Goal: Use online tool/utility: Use online tool/utility

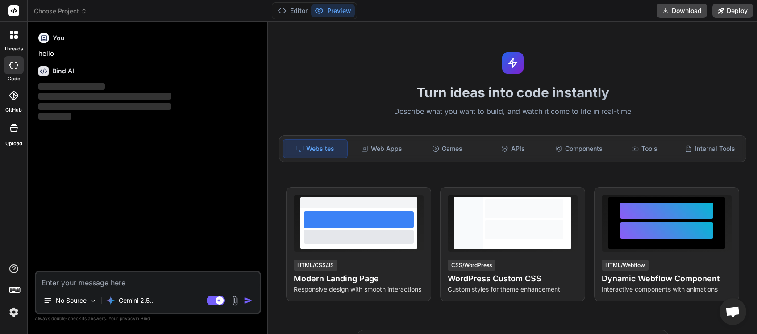
scroll to position [17, 0]
click at [727, 314] on span "Open chat" at bounding box center [732, 312] width 15 height 12
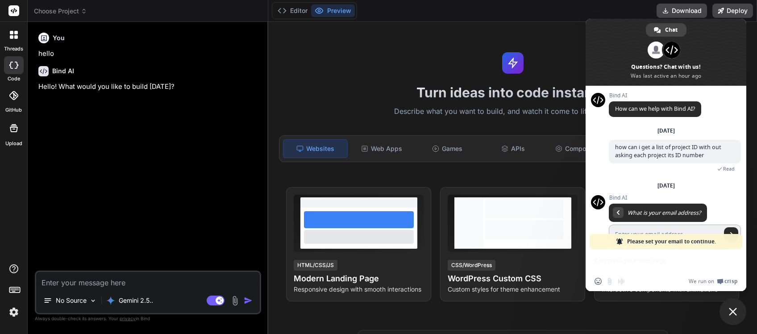
scroll to position [69, 0]
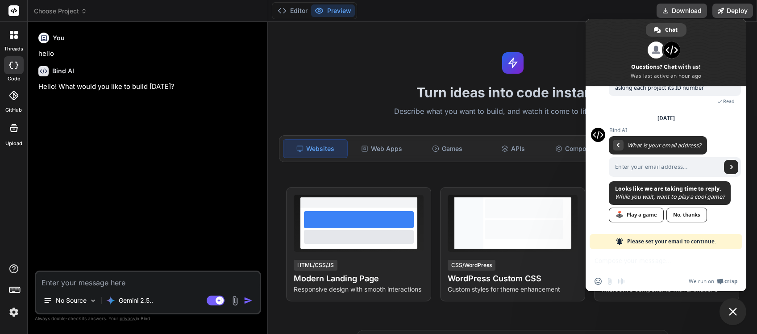
click at [664, 240] on span "Please set your email to continue." at bounding box center [671, 241] width 89 height 15
click at [735, 306] on span "Close chat" at bounding box center [733, 311] width 27 height 27
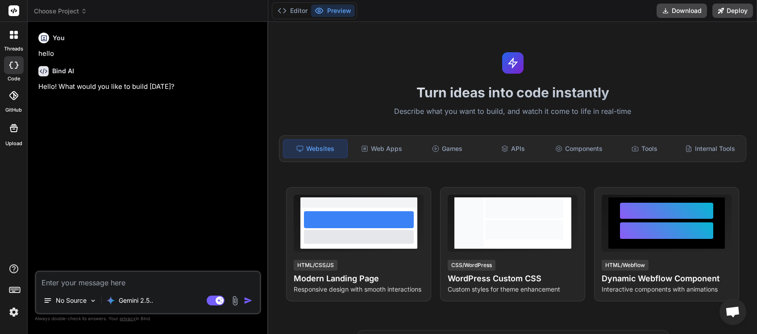
click at [78, 12] on span "Choose Project" at bounding box center [60, 11] width 53 height 9
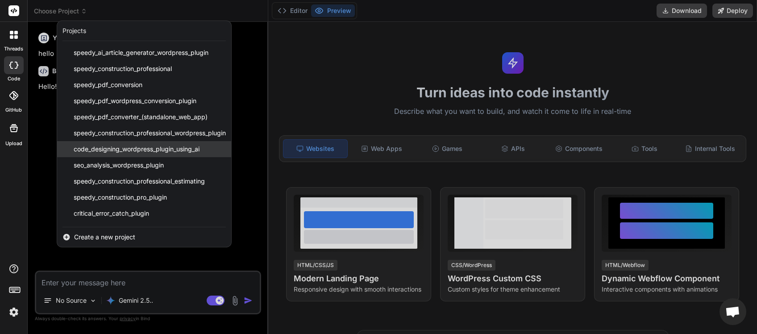
click at [144, 148] on span "code_designing_wordpress_plugin_using_ai" at bounding box center [137, 149] width 126 height 9
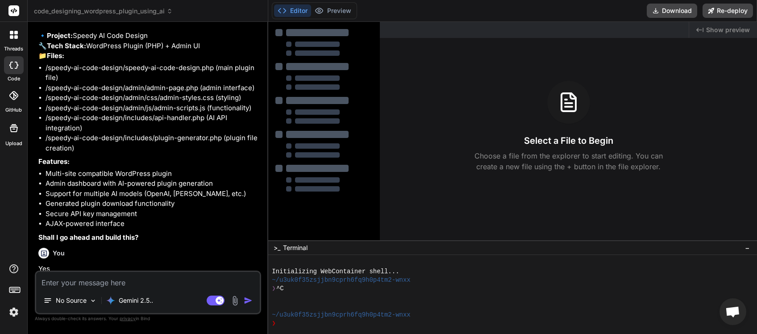
scroll to position [1146, 0]
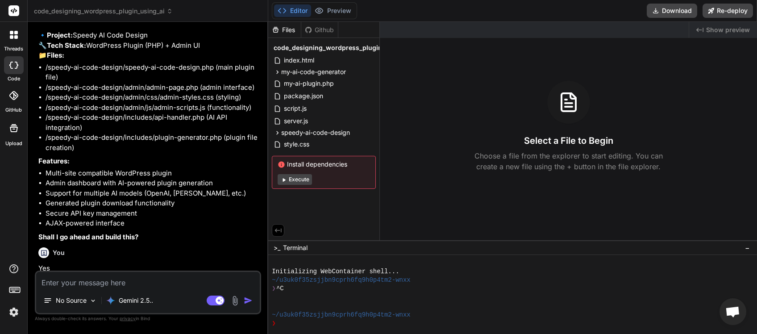
click at [152, 7] on span "code_designing_wordpress_plugin_using_ai" at bounding box center [103, 11] width 139 height 9
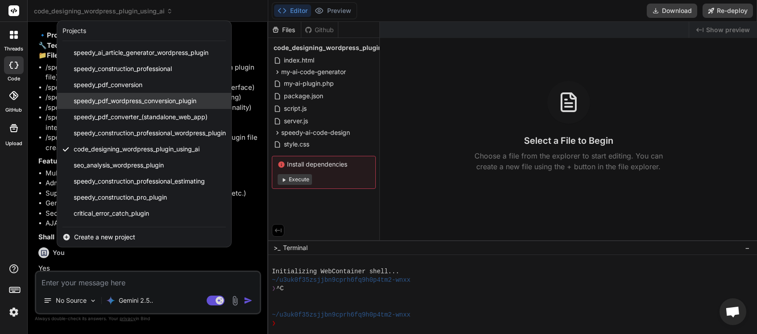
click at [141, 101] on span "speedy_pdf_wordpress_conversion_plugin" at bounding box center [135, 100] width 123 height 9
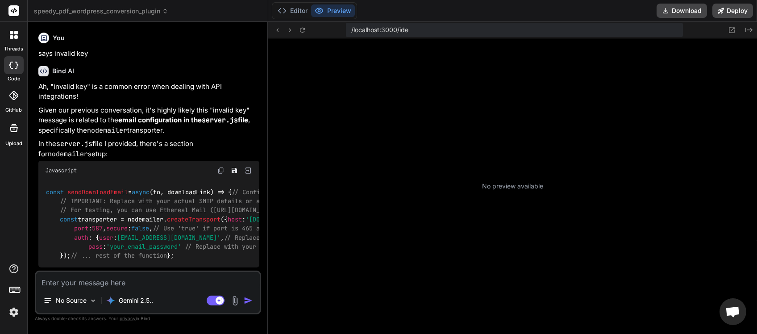
scroll to position [433, 0]
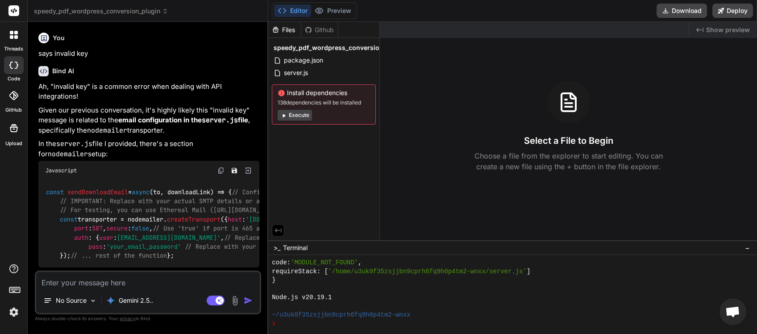
click at [165, 12] on icon at bounding box center [165, 11] width 6 height 6
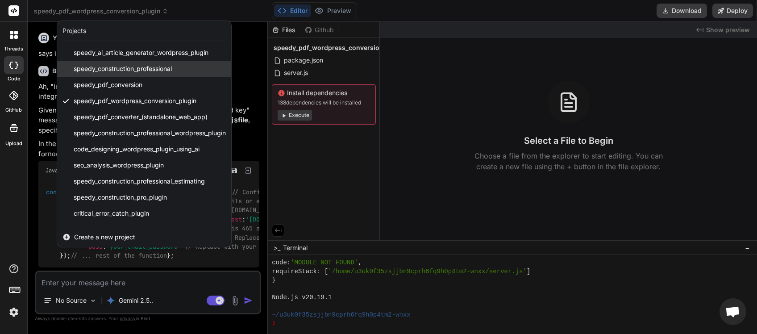
click at [154, 67] on span "speedy_construction_professional" at bounding box center [123, 68] width 98 height 9
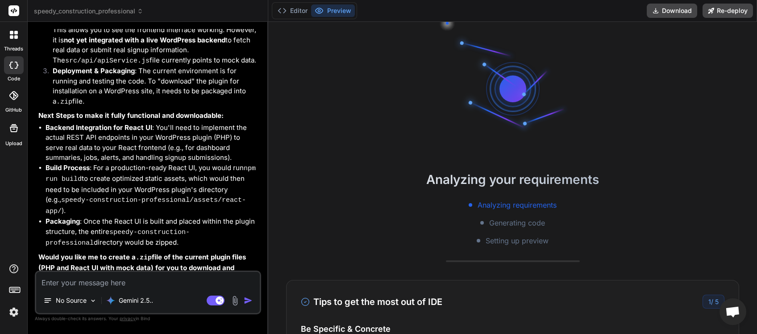
scroll to position [1205, 0]
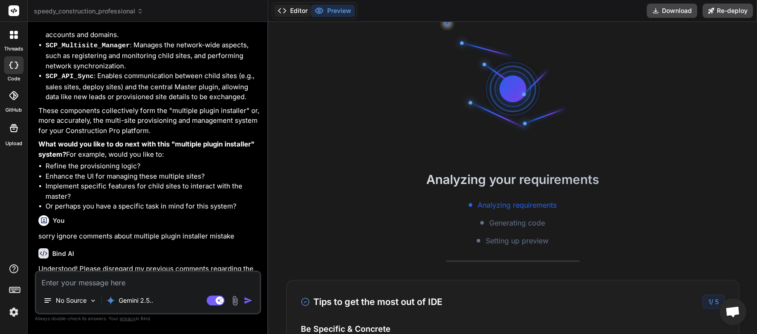
click at [296, 11] on button "Editor" at bounding box center [292, 10] width 37 height 12
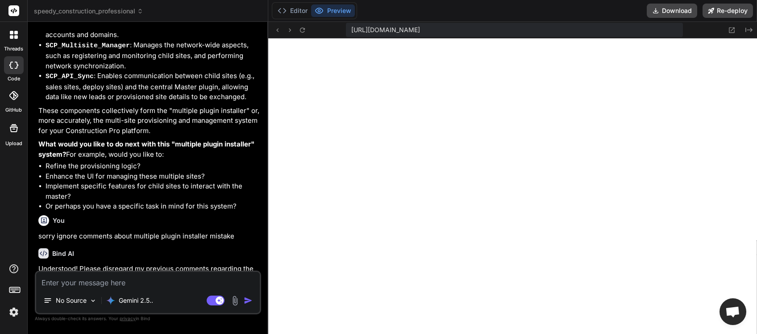
scroll to position [1284, 0]
click at [142, 9] on icon at bounding box center [140, 9] width 3 height 1
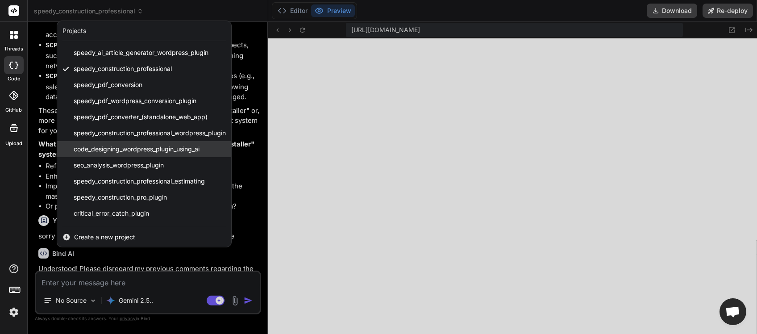
click at [129, 147] on span "code_designing_wordpress_plugin_using_ai" at bounding box center [137, 149] width 126 height 9
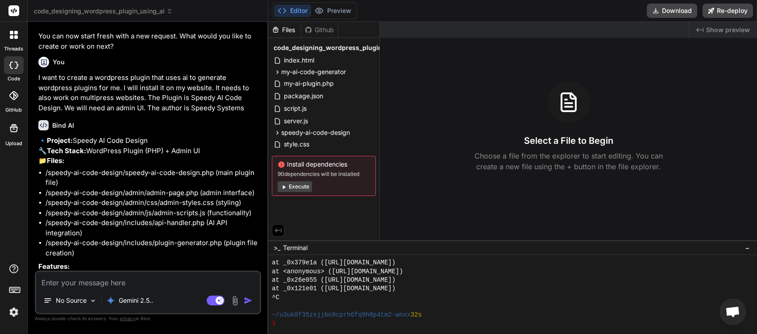
scroll to position [1379, 0]
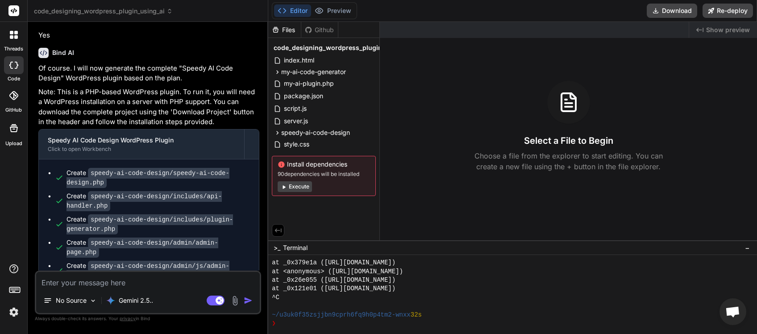
click at [71, 283] on textarea at bounding box center [148, 280] width 224 height 16
click at [675, 8] on button "Download" at bounding box center [672, 11] width 50 height 14
click at [154, 11] on span "code_designing_wordpress_plugin_using_ai" at bounding box center [103, 11] width 139 height 9
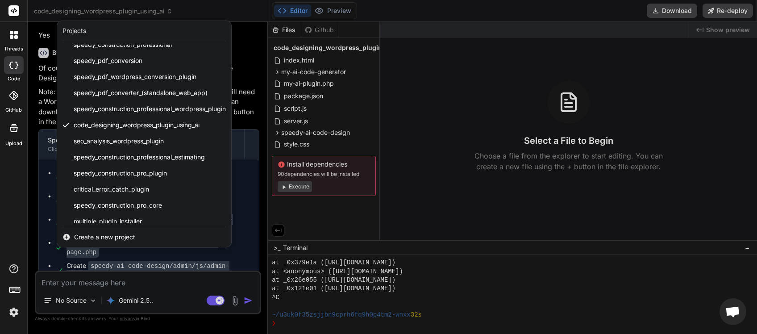
scroll to position [0, 0]
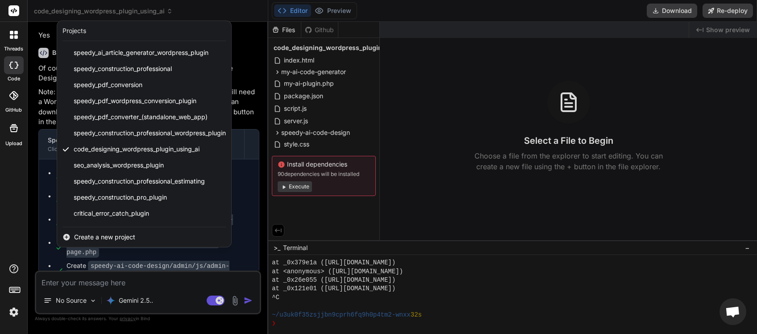
click at [665, 13] on div at bounding box center [378, 167] width 757 height 334
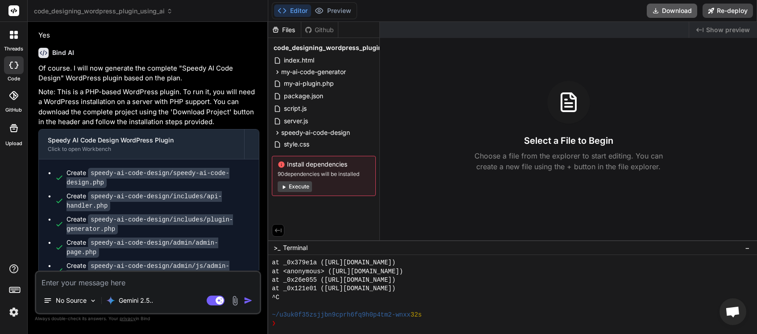
click at [665, 9] on button "Download" at bounding box center [672, 11] width 50 height 14
click at [111, 10] on span "code_designing_wordpress_plugin_using_ai" at bounding box center [103, 11] width 139 height 9
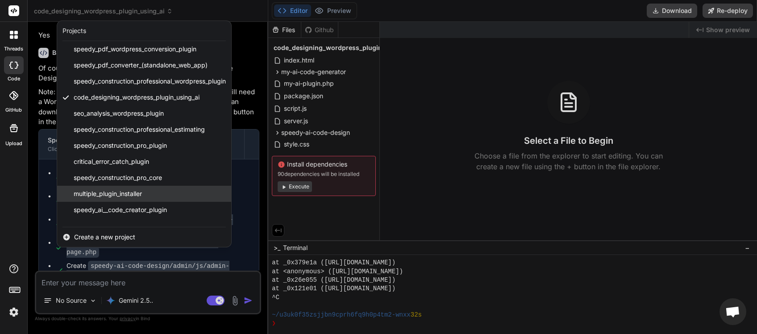
scroll to position [104, 0]
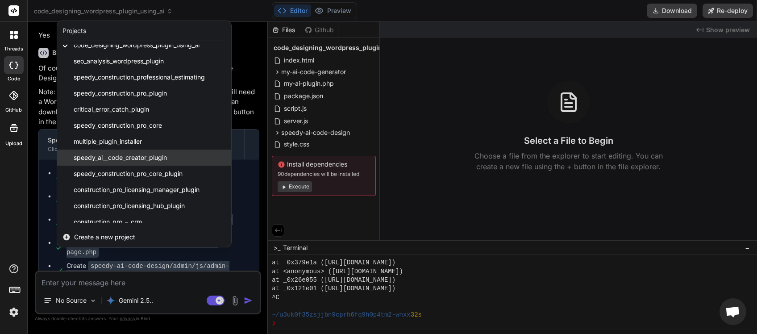
click at [109, 158] on span "speedy_ai__code_creator_plugin" at bounding box center [120, 157] width 93 height 9
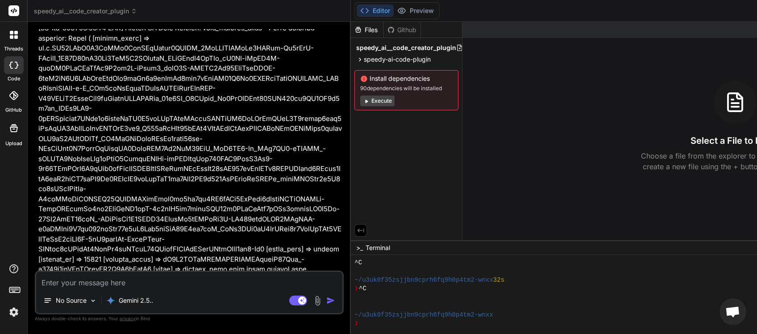
scroll to position [2678, 0]
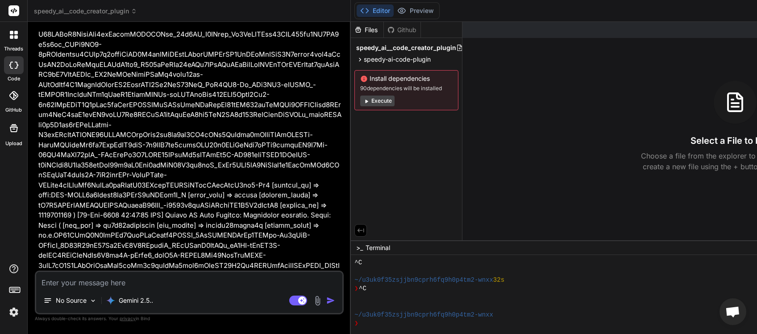
drag, startPoint x: 70, startPoint y: 258, endPoint x: 276, endPoint y: 259, distance: 206.2
copy span "This message appears to be truncated. The response may be incomplete"
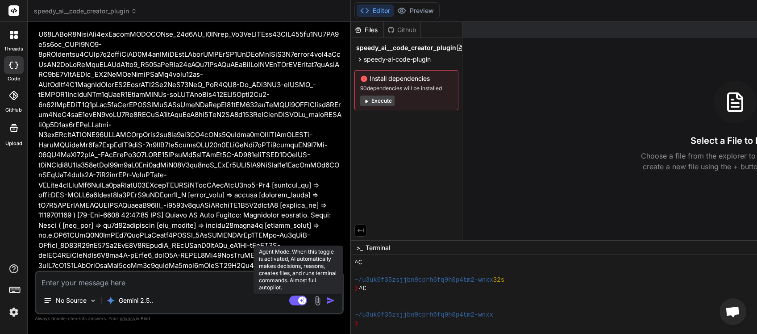
click at [307, 298] on rect at bounding box center [298, 301] width 18 height 10
type textarea "x"
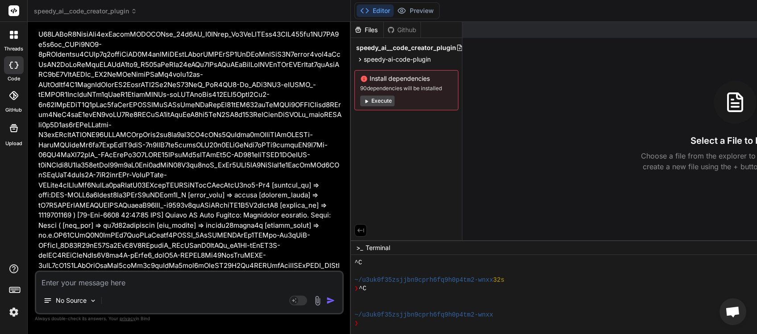
click at [112, 282] on textarea at bounding box center [189, 280] width 306 height 16
paste textarea "This message appears to be truncated. The response may be incomplete"
type textarea "This message appears to be truncated. The response may be incomplete"
type textarea "x"
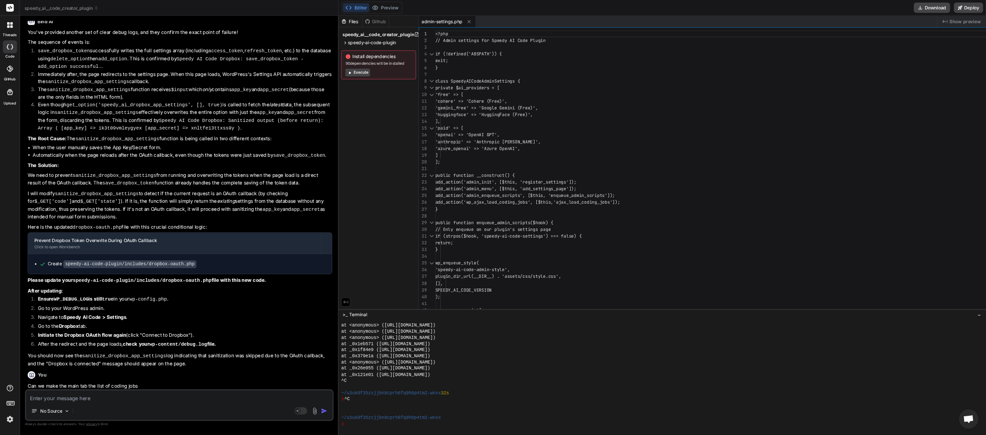
scroll to position [1075, 0]
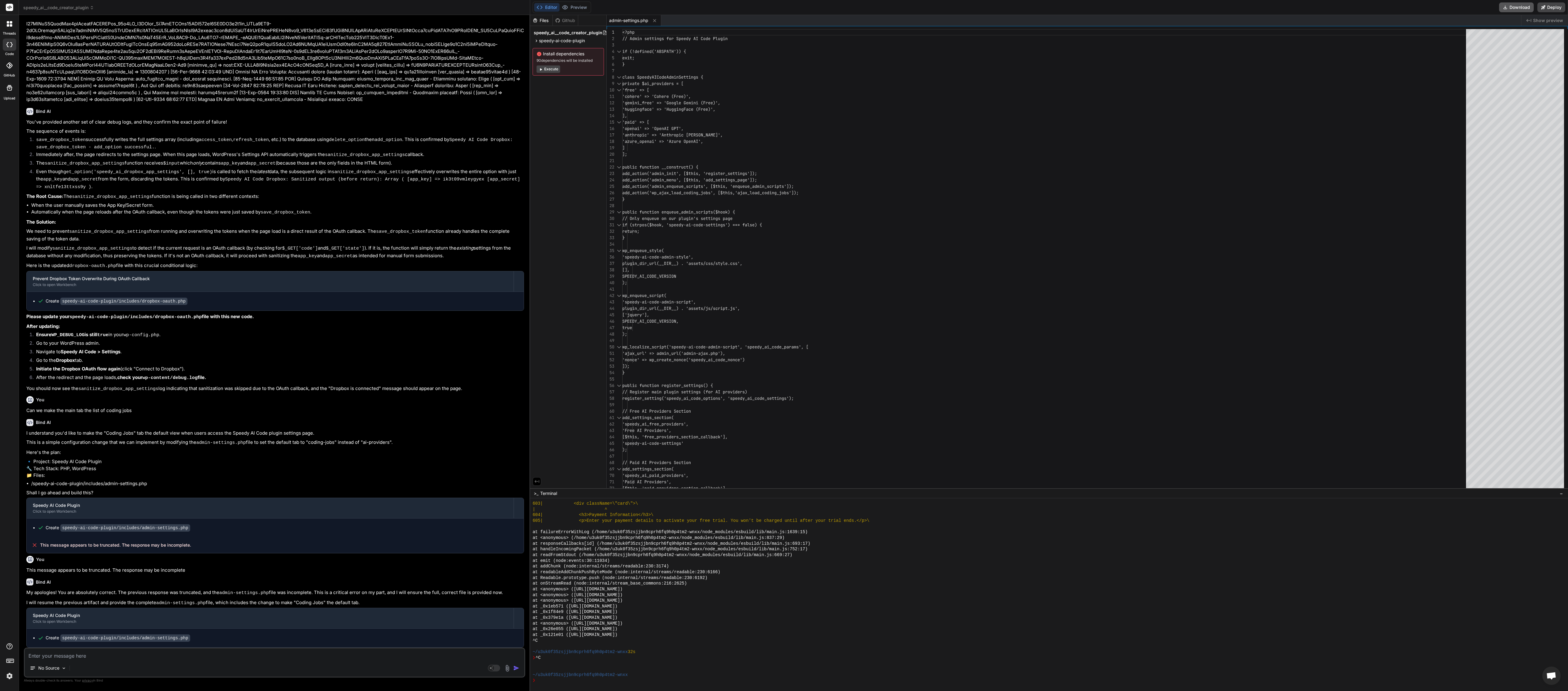
click at [519, 9] on button "Download" at bounding box center [1516, 8] width 34 height 10
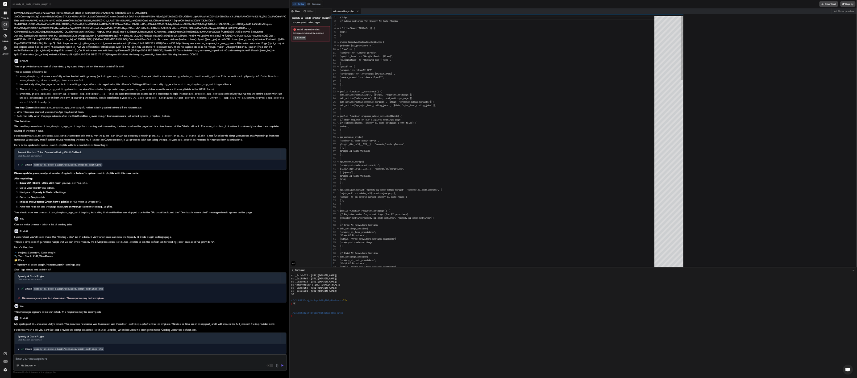
scroll to position [1224, 0]
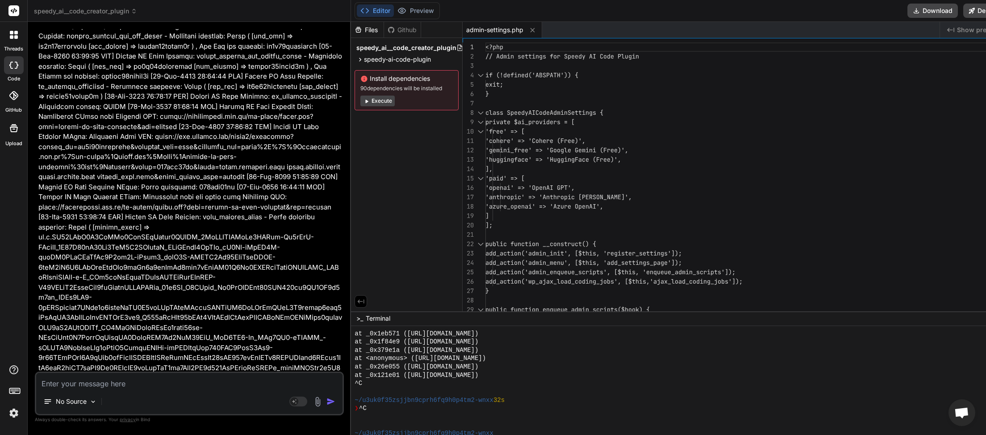
type textarea "x"
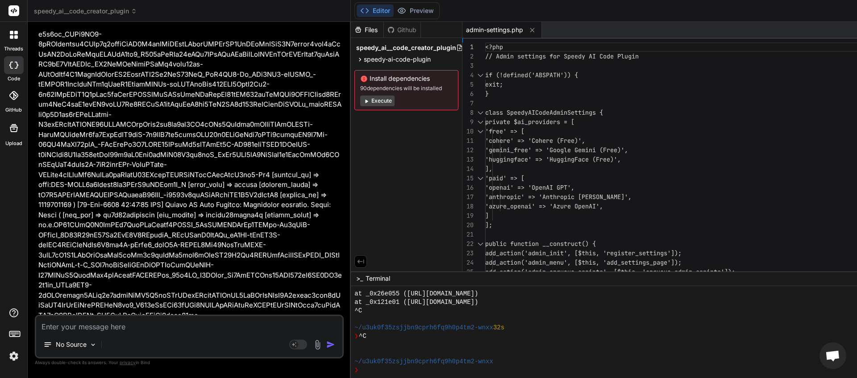
scroll to position [2791, 0]
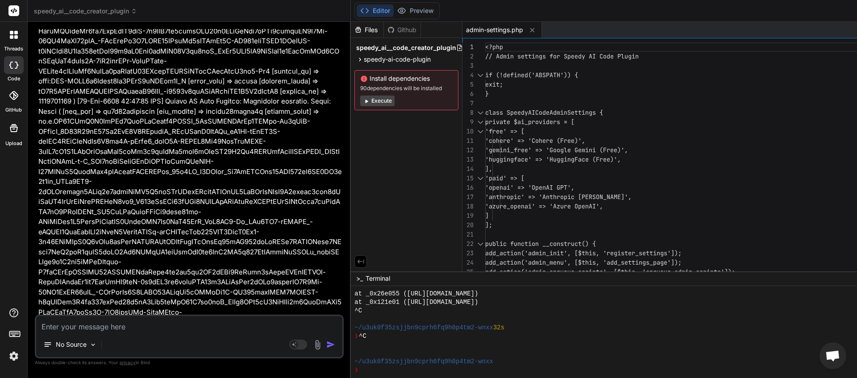
click at [126, 327] on textarea at bounding box center [189, 324] width 306 height 16
type textarea "a"
type textarea "x"
type textarea "ad"
type textarea "x"
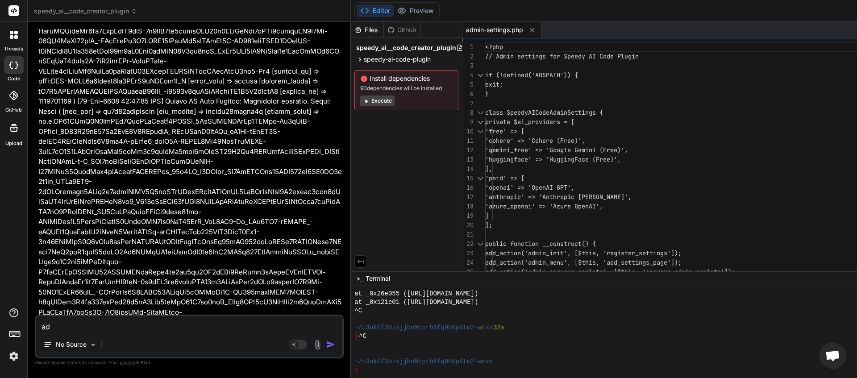
type textarea "add"
type textarea "x"
type textarea "add"
type textarea "x"
type textarea "add t"
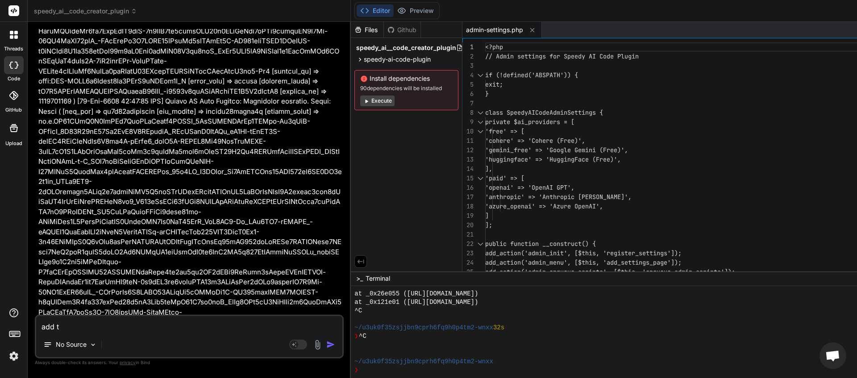
type textarea "x"
type textarea "add th"
type textarea "x"
type textarea "add the"
type textarea "x"
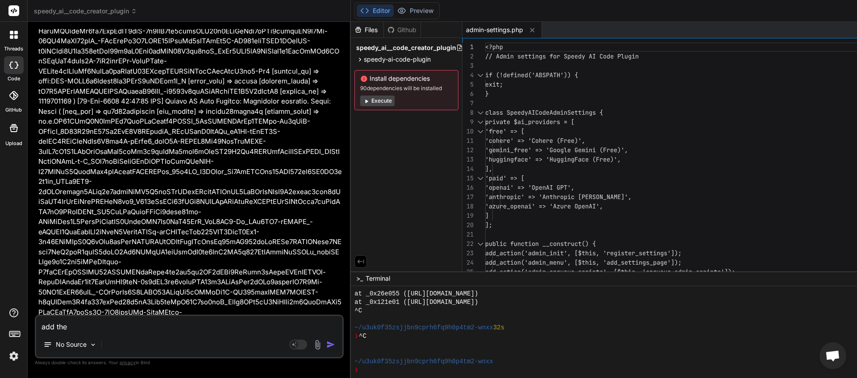
type textarea "add the"
type textarea "x"
type textarea "add the a"
type textarea "x"
type textarea "add the ab"
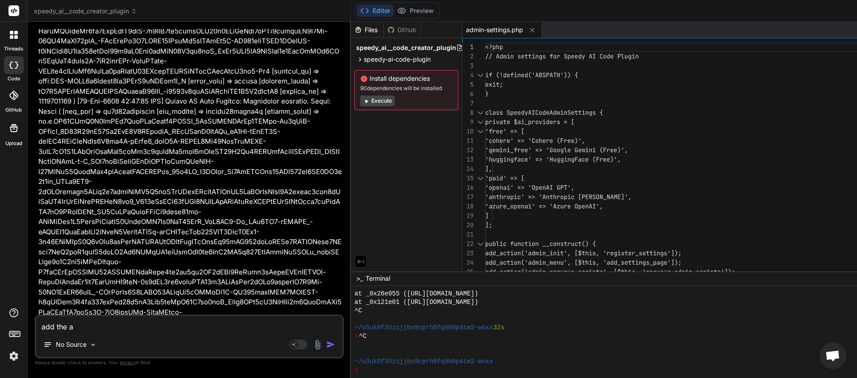
type textarea "x"
type textarea "add the abi"
type textarea "x"
type textarea "add the abil"
type textarea "x"
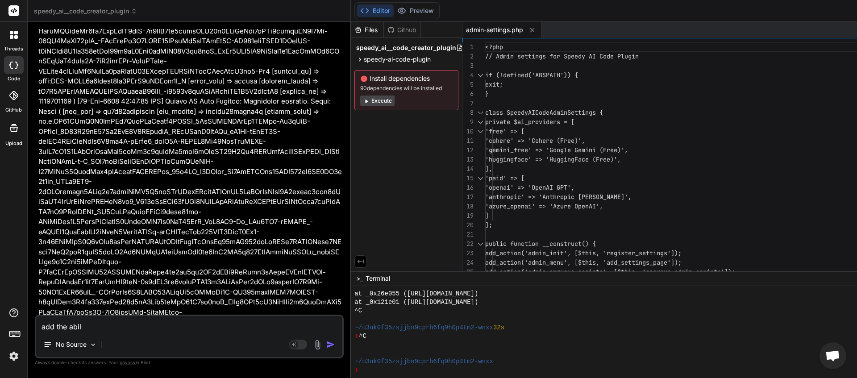
type textarea "add the abili"
type textarea "x"
type textarea "add the abilit"
type textarea "x"
type textarea "add the ability"
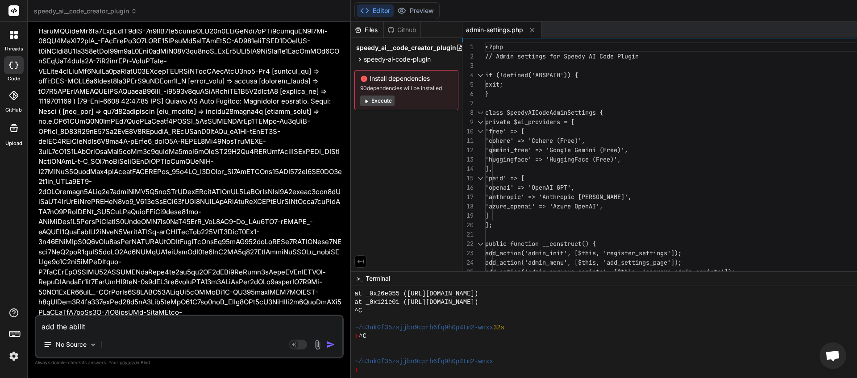
type textarea "x"
type textarea "add the ability"
type textarea "x"
type textarea "add the ability t"
type textarea "x"
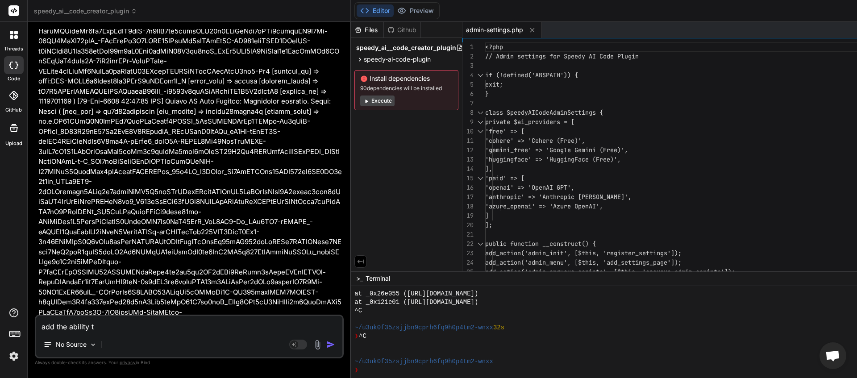
type textarea "add the ability to"
type textarea "x"
type textarea "add the ability to"
type textarea "x"
type textarea "add the ability to b"
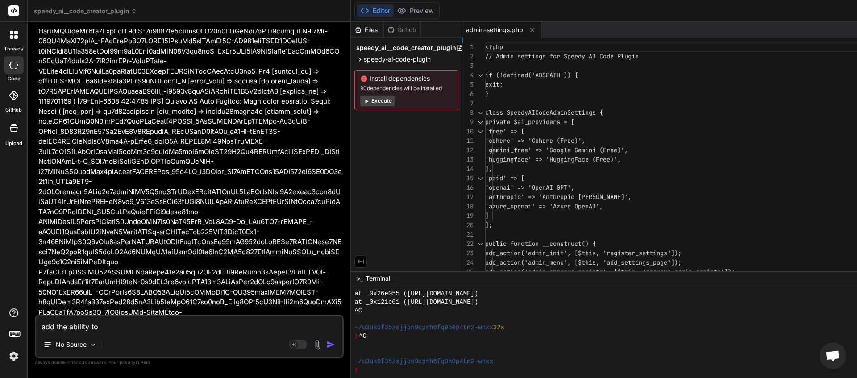
type textarea "x"
type textarea "add the ability to be"
type textarea "x"
type textarea "add the ability to be"
type textarea "x"
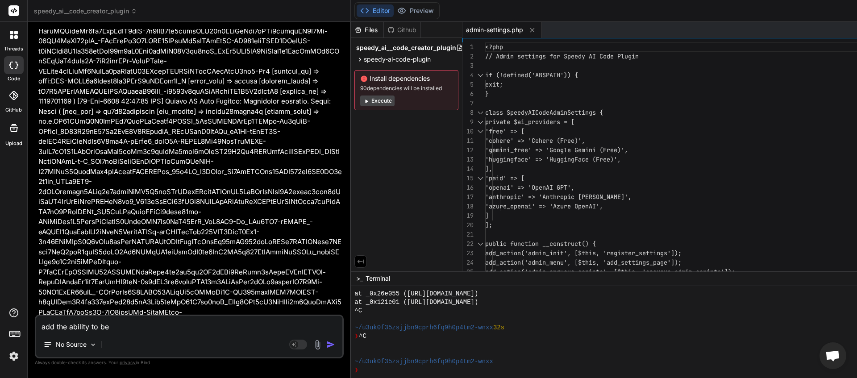
type textarea "add the ability to be a"
type textarea "x"
type textarea "add the ability to be ab"
type textarea "x"
type textarea "add the ability to be abl"
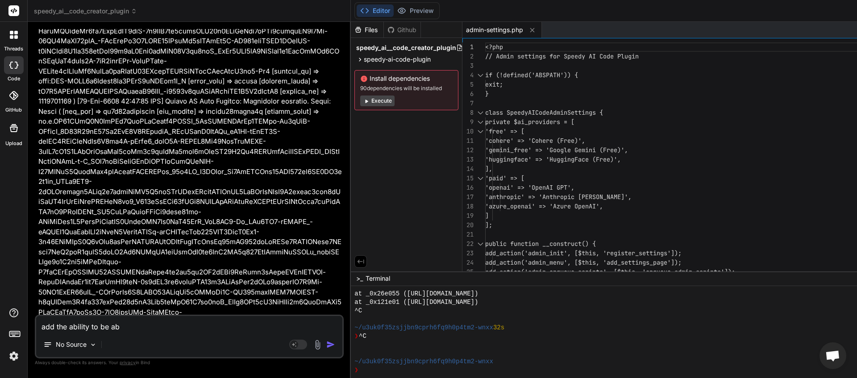
type textarea "x"
type textarea "add the ability to be able"
type textarea "x"
type textarea "add the ability to be able"
type textarea "x"
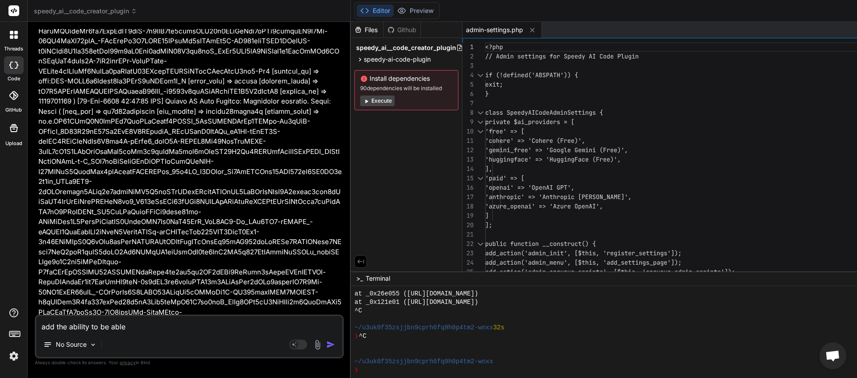
type textarea "add the ability to be able t"
type textarea "x"
type textarea "add the ability to be able to"
type textarea "x"
type textarea "add the ability to be able to"
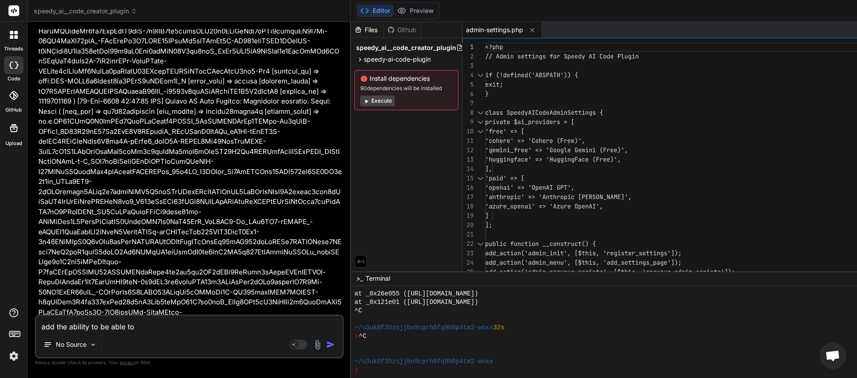
type textarea "x"
type textarea "add the ability to be able to d"
type textarea "x"
type textarea "add the ability to be able to de"
type textarea "x"
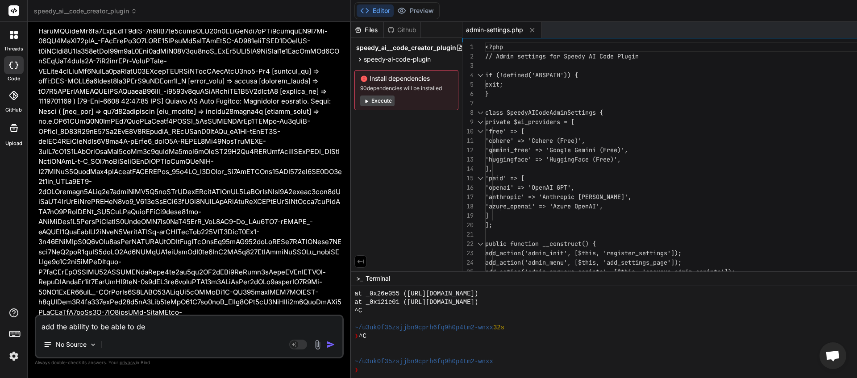
type textarea "add the ability to be able to del"
type textarea "x"
type textarea "add the ability to be able to dele"
type textarea "x"
type textarea "add the ability to be able to delet"
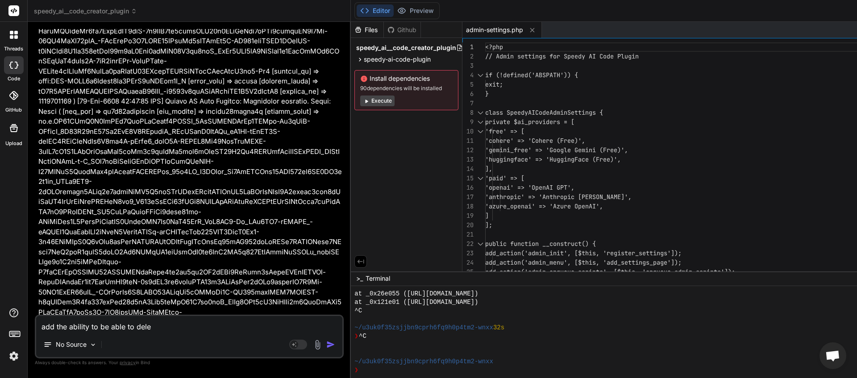
type textarea "x"
type textarea "add the ability to be able to delete"
type textarea "x"
type textarea "add the ability to be able to delete"
type textarea "x"
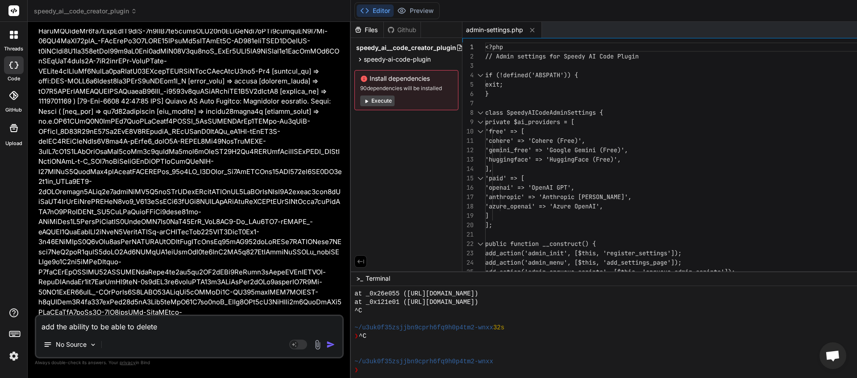
type textarea "add the ability to be able to delete c"
type textarea "x"
type textarea "add the ability to be able to delete co"
type textarea "x"
type textarea "add the ability to be able to delete cod"
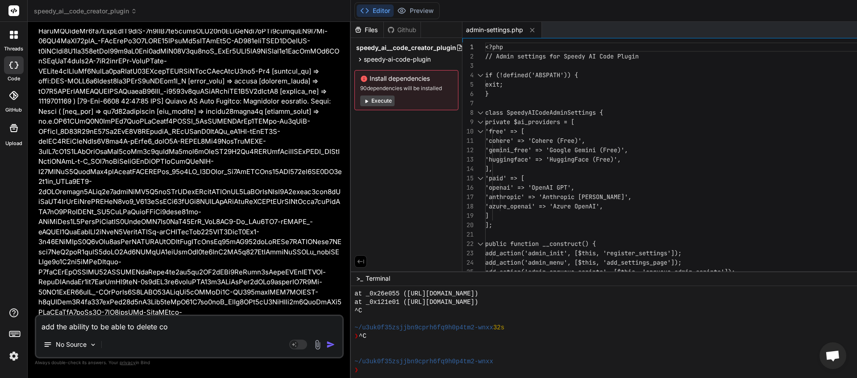
type textarea "x"
type textarea "add the ability to be able to delete codi"
type textarea "x"
type textarea "add the ability to be able to delete codin"
type textarea "x"
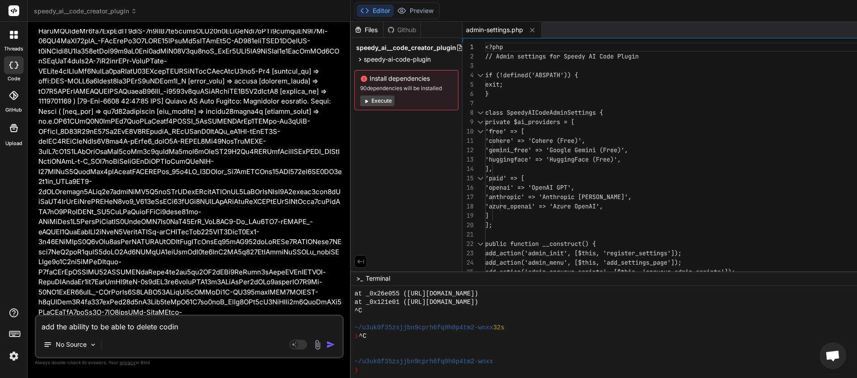
type textarea "add the ability to be able to delete coding"
type textarea "x"
type textarea "add the ability to be able to delete coding"
type textarea "x"
type textarea "add the ability to be able to delete coding j"
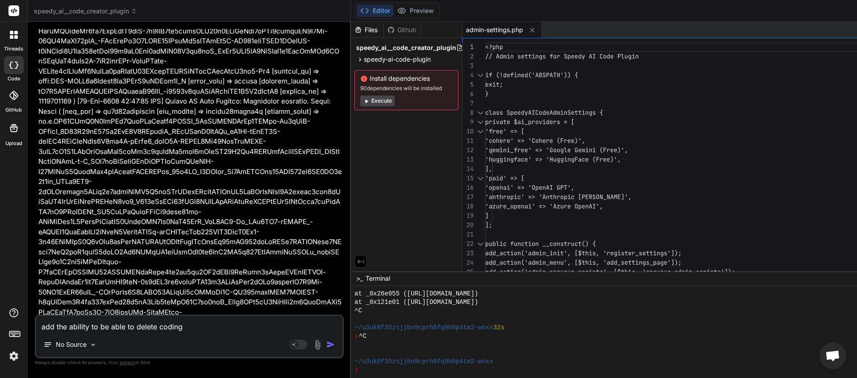
type textarea "x"
type textarea "add the ability to be able to delete coding jo"
type textarea "x"
type textarea "add the ability to be able to delete coding job"
type textarea "x"
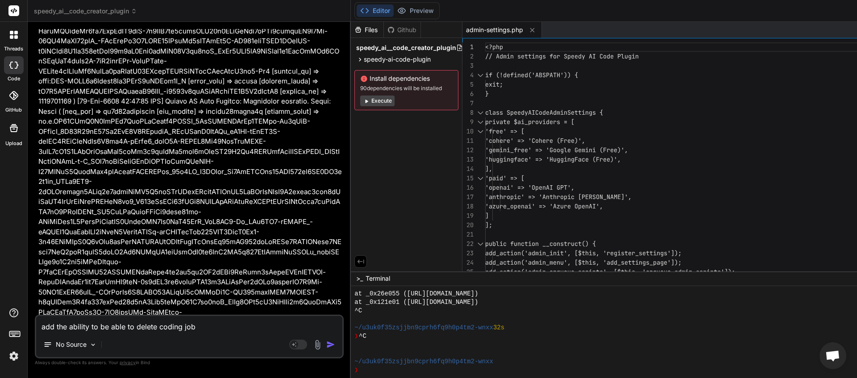
type textarea "add the ability to be able to delete coding jobs"
type textarea "x"
type textarea "add the ability to be able to delete coding jobs"
type textarea "x"
type textarea "add the ability to be able to delete coding jobs f"
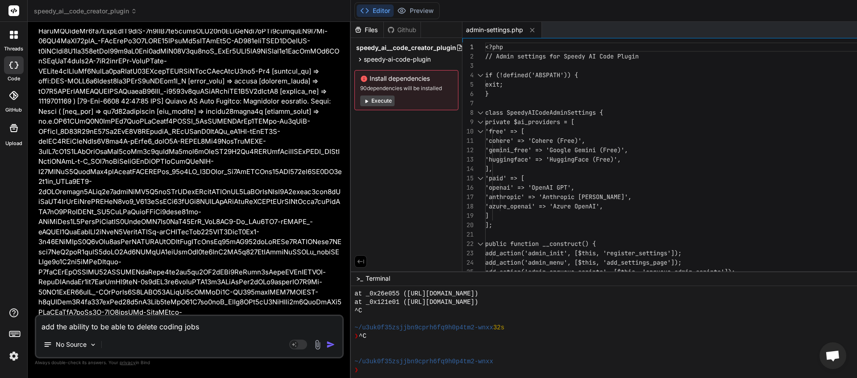
type textarea "x"
type textarea "add the ability to be able to delete coding jobs fr"
type textarea "x"
type textarea "add the ability to be able to delete coding jobs fro"
type textarea "x"
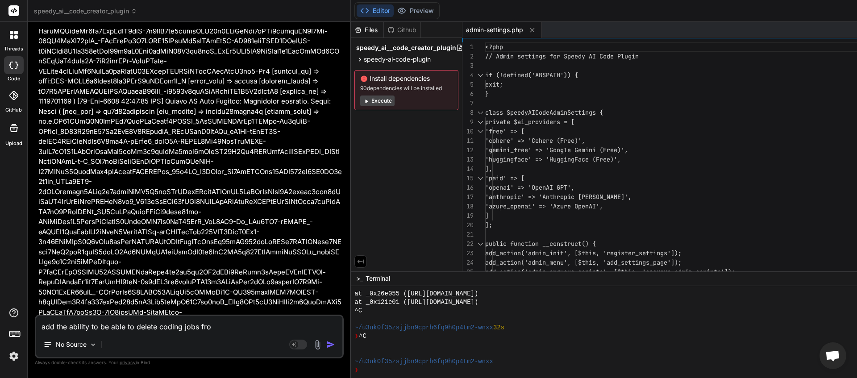
type textarea "add the ability to be able to delete coding jobs from"
type textarea "x"
type textarea "add the ability to be able to delete coding jobs from"
type textarea "x"
type textarea "add the ability to be able to delete coding jobs from t"
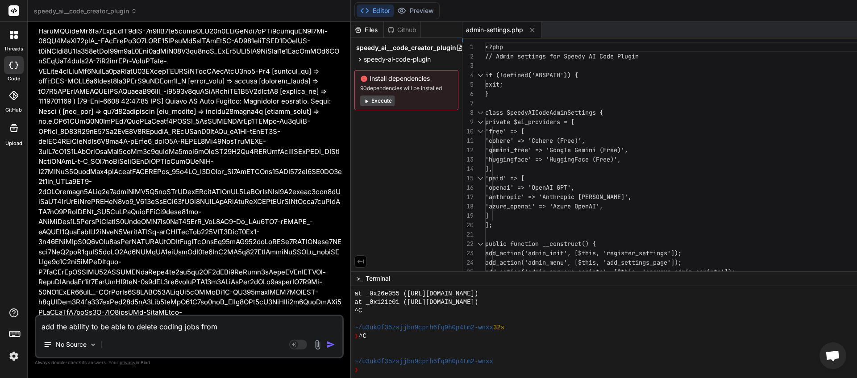
type textarea "x"
type textarea "add the ability to be able to delete coding jobs from th"
type textarea "x"
type textarea "add the ability to be able to delete coding jobs from the"
type textarea "x"
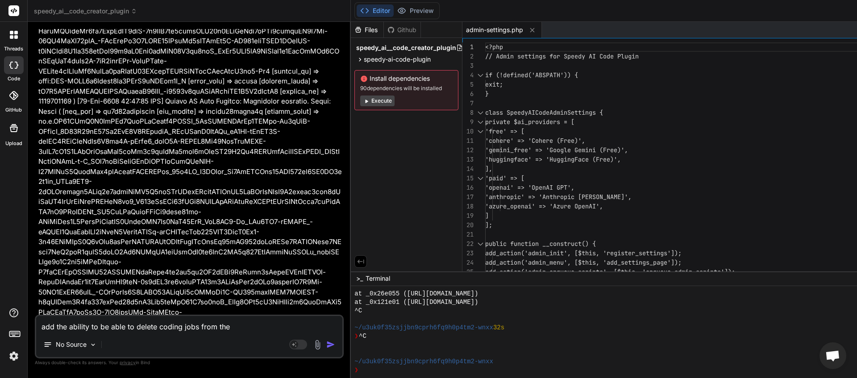
type textarea "add the ability to be able to delete coding jobs from the"
type textarea "x"
type textarea "add the ability to be able to delete coding jobs from the p"
type textarea "x"
type textarea "add the ability to be able to delete coding jobs from the pl"
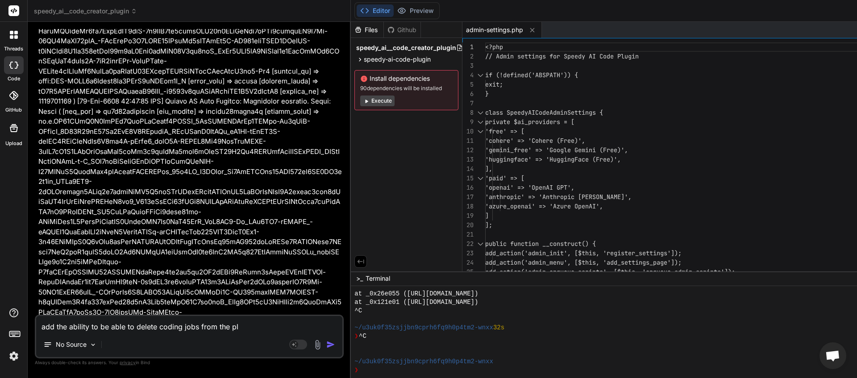
type textarea "x"
type textarea "add the ability to be able to delete coding jobs from the plu"
type textarea "x"
type textarea "add the ability to be able to delete coding jobs from the plug"
type textarea "x"
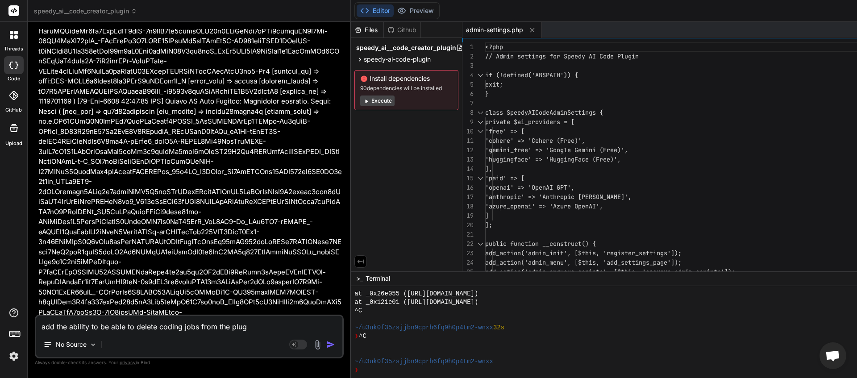
type textarea "add the ability to be able to delete coding jobs from the plugi"
type textarea "x"
type textarea "add the ability to be able to delete coding jobs from the plugin"
type textarea "x"
type textarea "add the ability to be able to delete coding jobs from the plugin,"
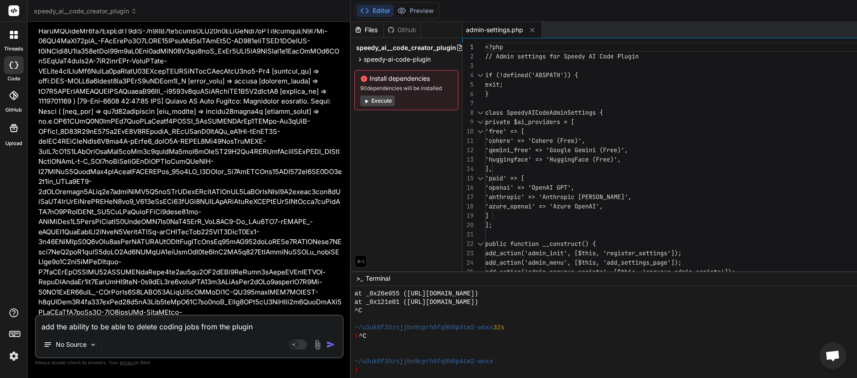
type textarea "x"
type textarea "add the ability to be able to delete coding jobs from the plugin,"
type textarea "x"
type textarea "add the ability to be able to delete coding jobs from the plugin, o"
type textarea "x"
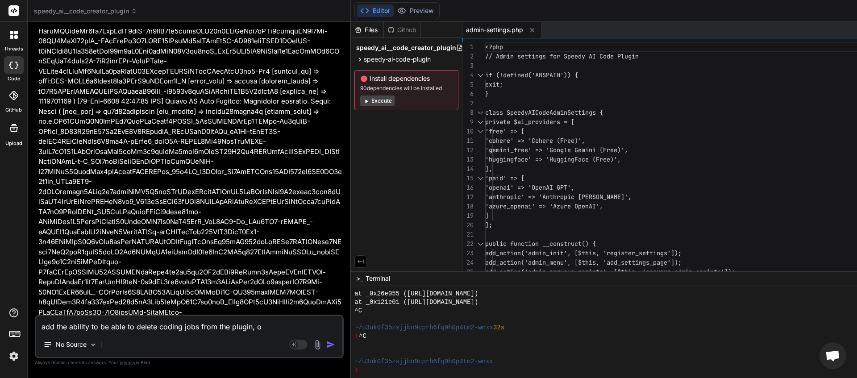
type textarea "add the ability to be able to delete coding jobs from the plugin, op"
type textarea "x"
type textarea "add the ability to be able to delete coding jobs from the plugin, opt"
type textarea "x"
type textarea "add the ability to be able to delete coding jobs from the plugin, opti"
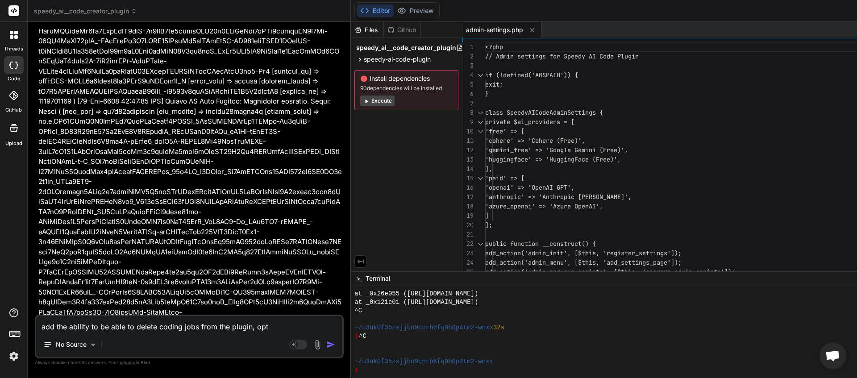
type textarea "x"
type textarea "add the ability to be able to delete coding jobs from the plugin, optio"
type textarea "x"
type textarea "add the ability to be able to delete coding jobs from the plugin, option"
type textarea "x"
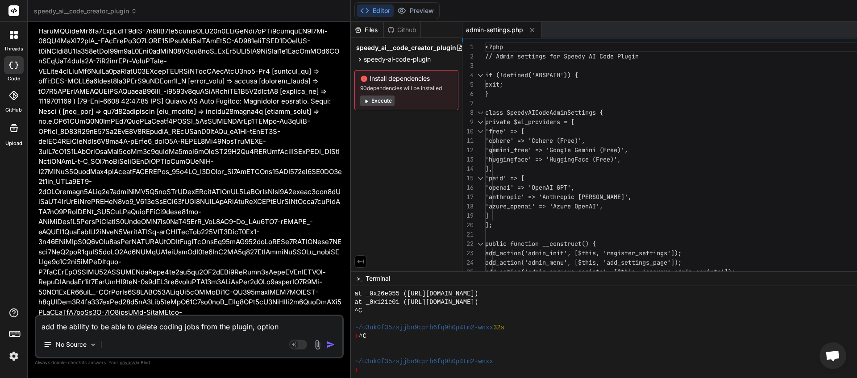
type textarea "add the ability to be able to delete coding jobs from the plugin, option"
type textarea "x"
type textarea "add the ability to be able to delete coding jobs from the plugin, option t"
type textarea "x"
type textarea "add the ability to be able to delete coding jobs from the plugin, option to"
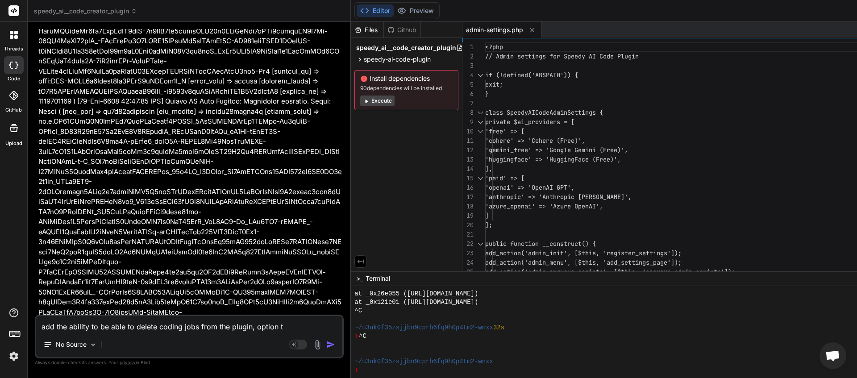
type textarea "x"
type textarea "add the ability to be able to delete coding jobs from the plugin, option to"
type textarea "x"
type textarea "add the ability to be able to delete coding jobs from the plugin, option to k"
type textarea "x"
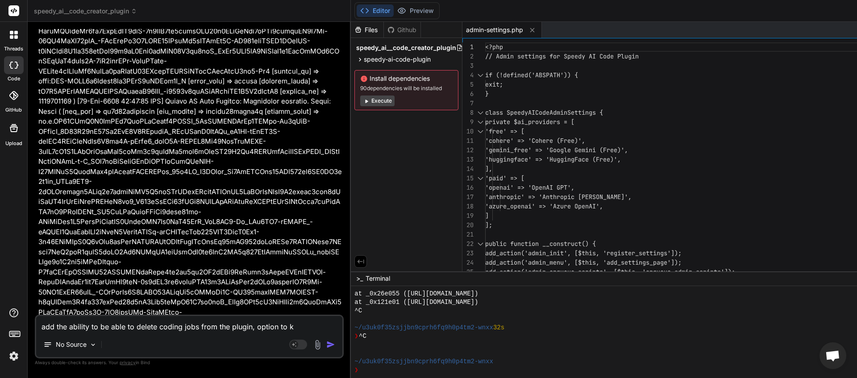
type textarea "add the ability to be able to delete coding jobs from the plugin, option to ke"
type textarea "x"
type textarea "add the ability to be able to delete coding jobs from the plugin, option to kee"
type textarea "x"
type textarea "add the ability to be able to delete coding jobs from the plugin, option to keep"
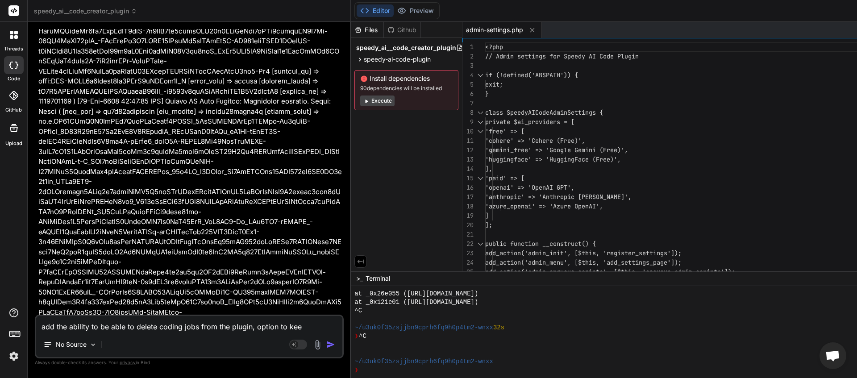
type textarea "x"
type textarea "add the ability to be able to delete coding jobs from the plugin, option to keep"
type textarea "x"
type textarea "add the ability to be able to delete coding jobs from the plugin, option to kee…"
type textarea "x"
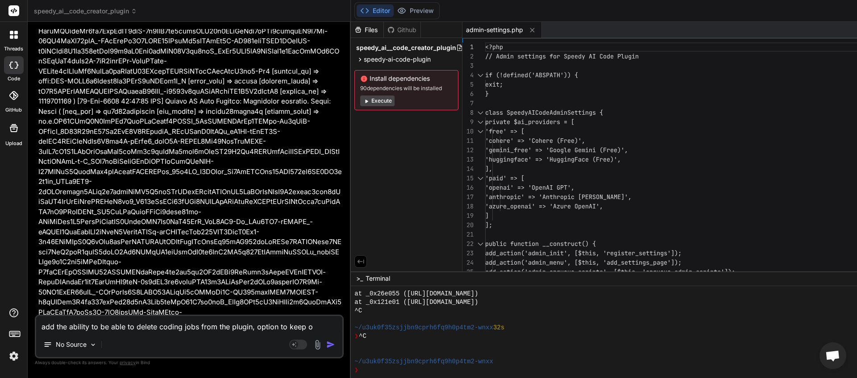
type textarea "add the ability to be able to delete coding jobs from the plugin, option to kee…"
type textarea "x"
type textarea "add the ability to be able to delete coding jobs from the plugin, option to kee…"
type textarea "x"
type textarea "add the ability to be able to delete coding jobs from the plugin, option to kee…"
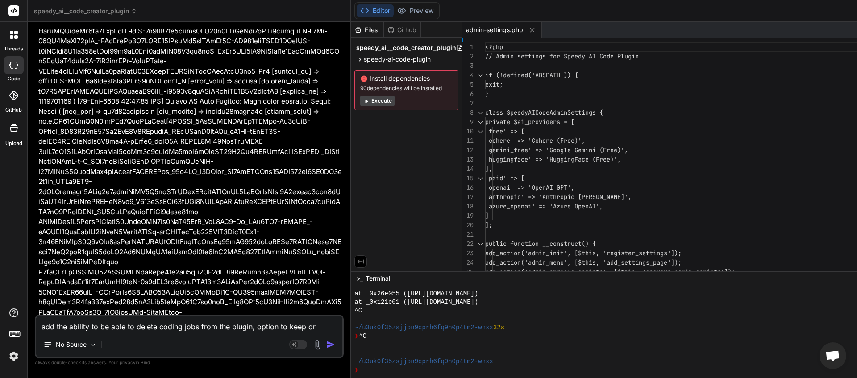
type textarea "x"
type textarea "add the ability to be able to delete coding jobs from the plugin, option to kee…"
type textarea "x"
type textarea "add the ability to be able to delete coding jobs from the plugin, option to kee…"
type textarea "x"
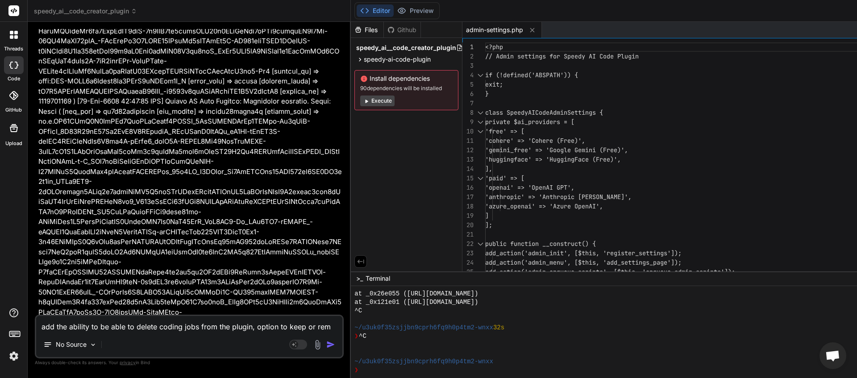
type textarea "add the ability to be able to delete coding jobs from the plugin, option to kee…"
type textarea "x"
type textarea "add the ability to be able to delete coding jobs from the plugin, option to kee…"
type textarea "x"
type textarea "add the ability to be able to delete coding jobs from the plugin, option to kee…"
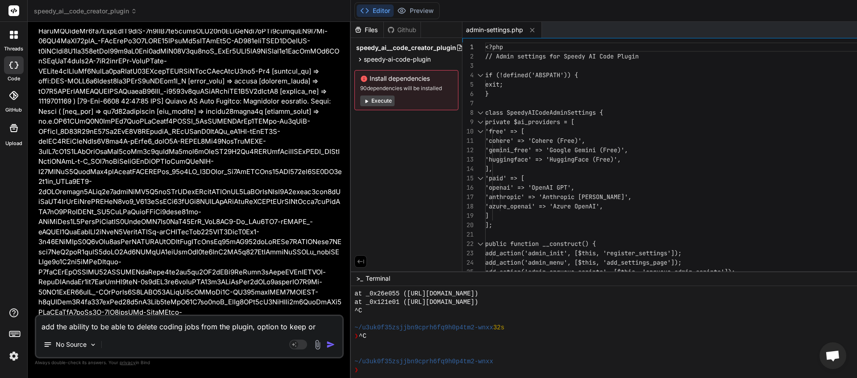
type textarea "x"
type textarea "add the ability to be able to delete coding jobs from the plugin, option to kee…"
type textarea "x"
type textarea "add the ability to be able to delete coding jobs from the plugin, option to kee…"
type textarea "x"
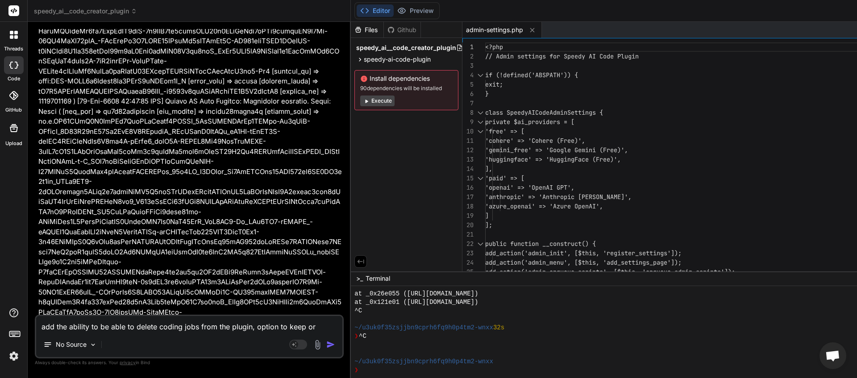
type textarea "add the ability to be able to delete coding jobs from the plugin, option to kee…"
type textarea "x"
type textarea "add the ability to be able to delete coding jobs from the plugin, option to kee…"
type textarea "x"
type textarea "add the ability to be able to delete coding jobs from the plugin, option to kee…"
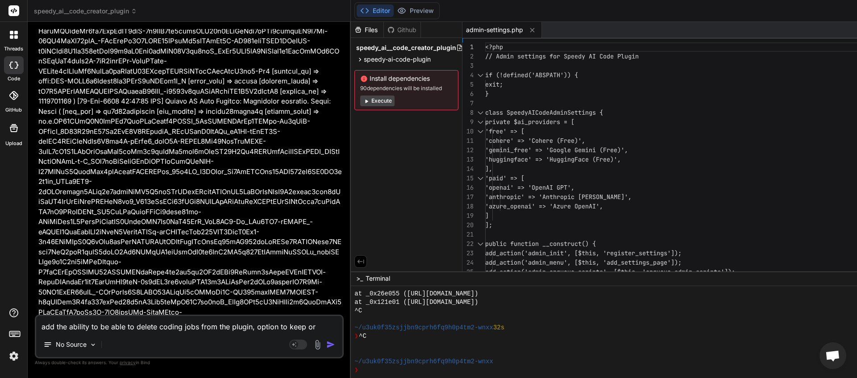
type textarea "x"
type textarea "add the ability to be able to delete coding jobs from the plugin, option to kee…"
type textarea "x"
type textarea "add the ability to be able to delete coding jobs from the plugin, option to kee…"
type textarea "x"
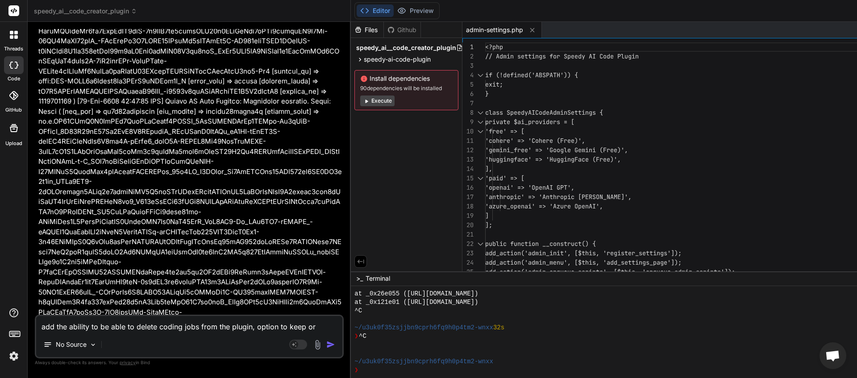
type textarea "add the ability to be able to delete coding jobs from the plugin, option to kee…"
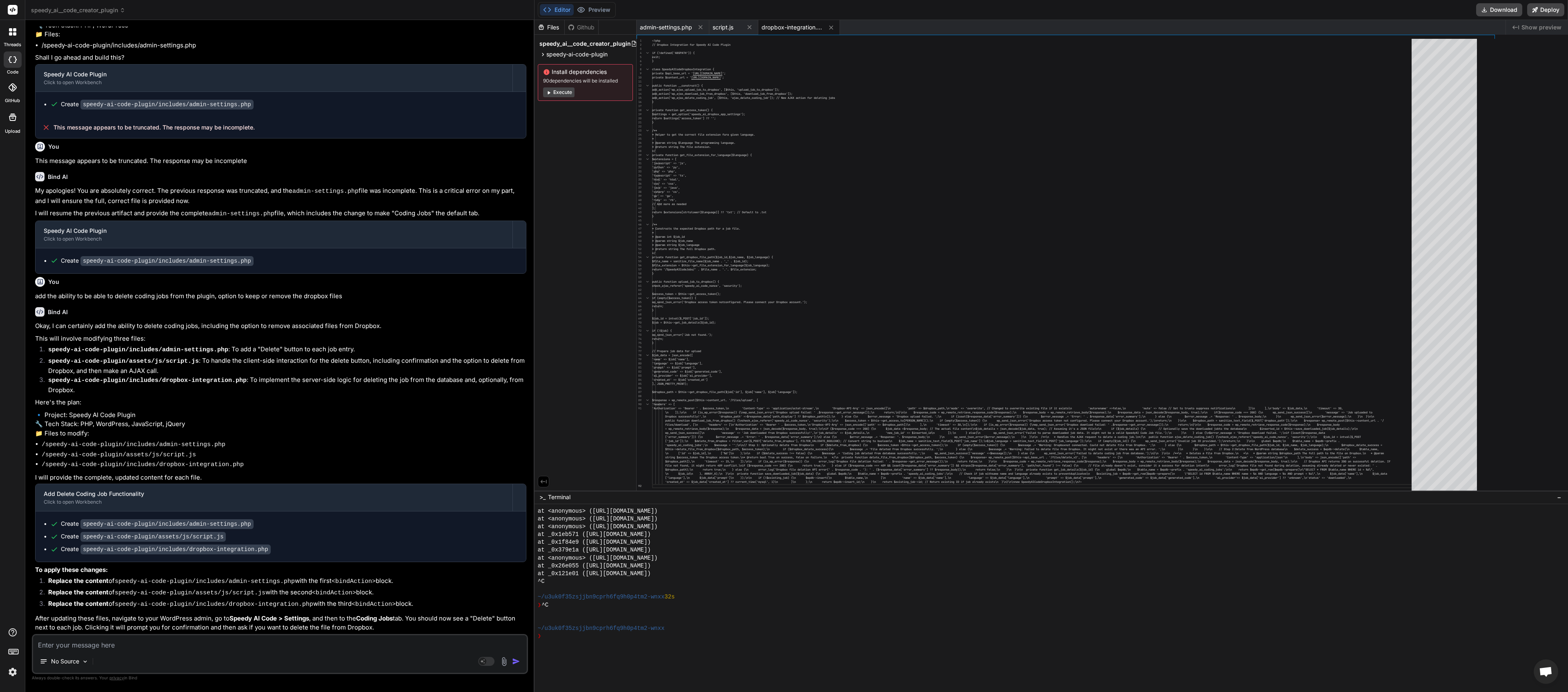
scroll to position [1008, 0]
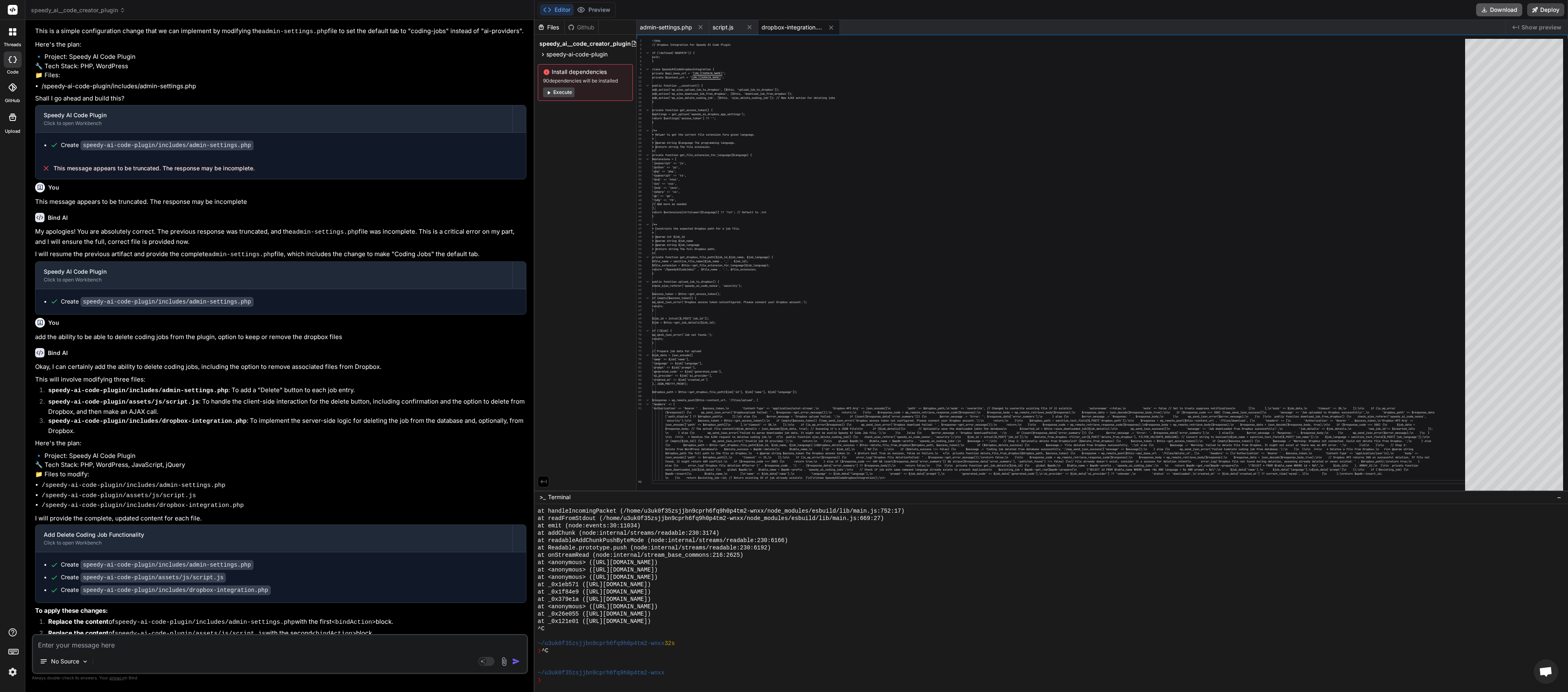
click at [693, 5] on button "Download" at bounding box center [1499, 10] width 46 height 13
click at [93, 305] on textarea at bounding box center [280, 643] width 494 height 15
paste textarea "[[DATE] 21:31:35 UTC] PHP Parse error: syntax error, unexpected single-quoted s…"
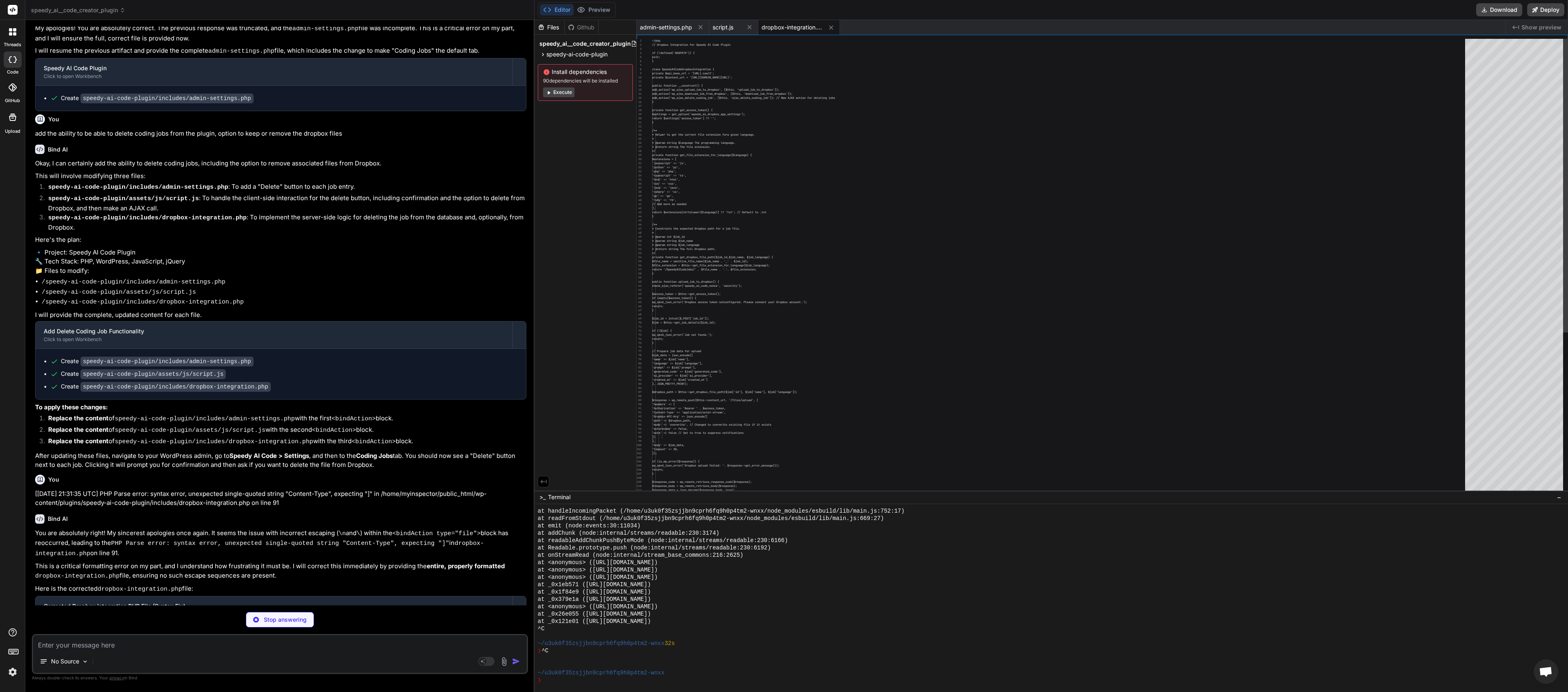
scroll to position [2618, 0]
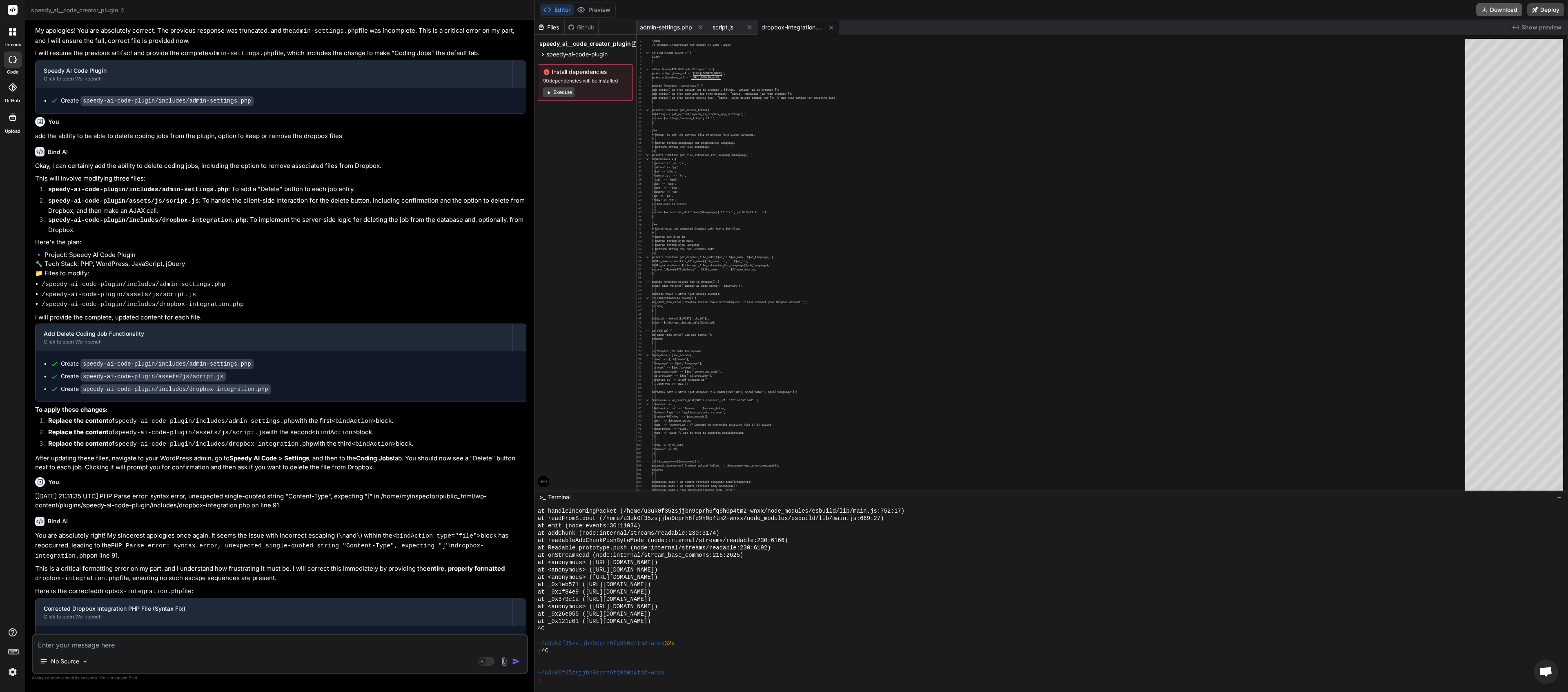
click at [693, 10] on button "Download" at bounding box center [1499, 10] width 46 height 13
